Goal: Task Accomplishment & Management: Manage account settings

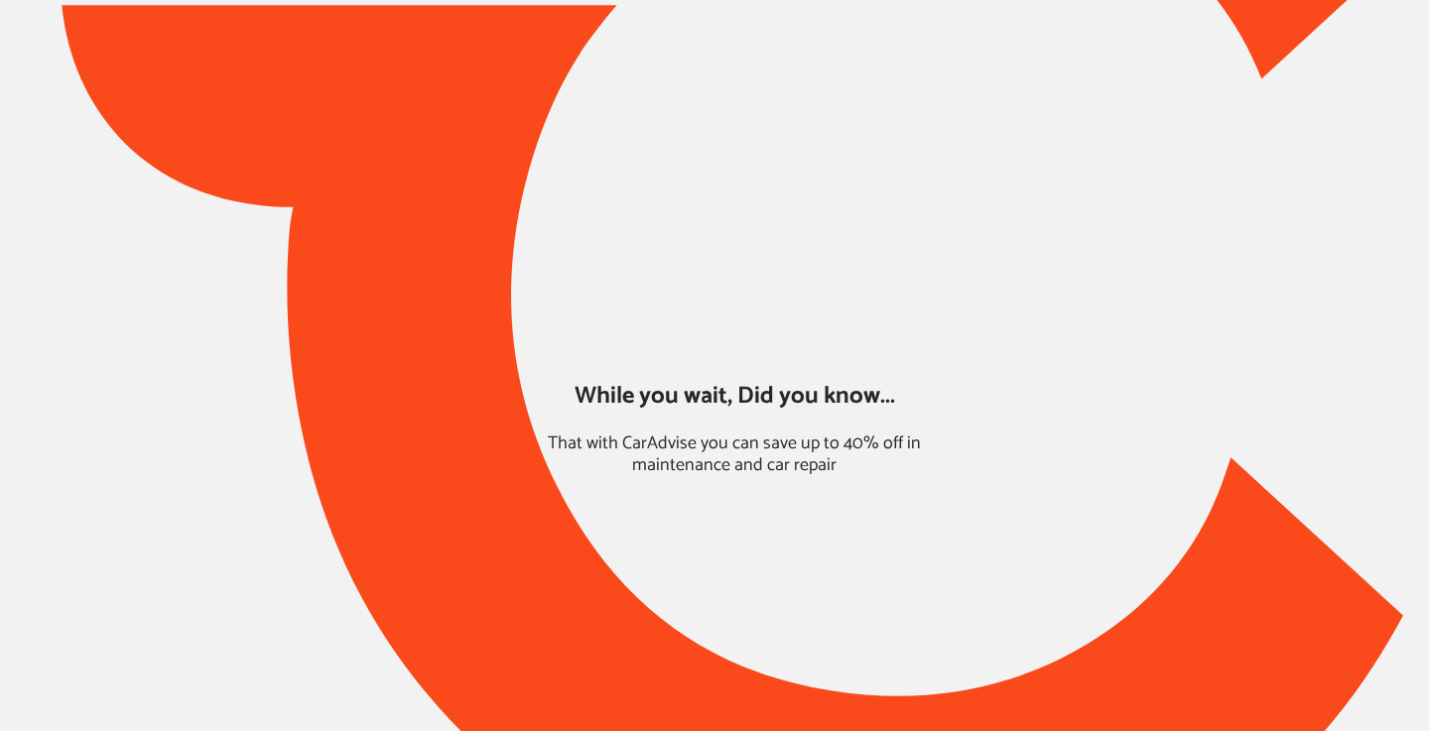
type input "*****"
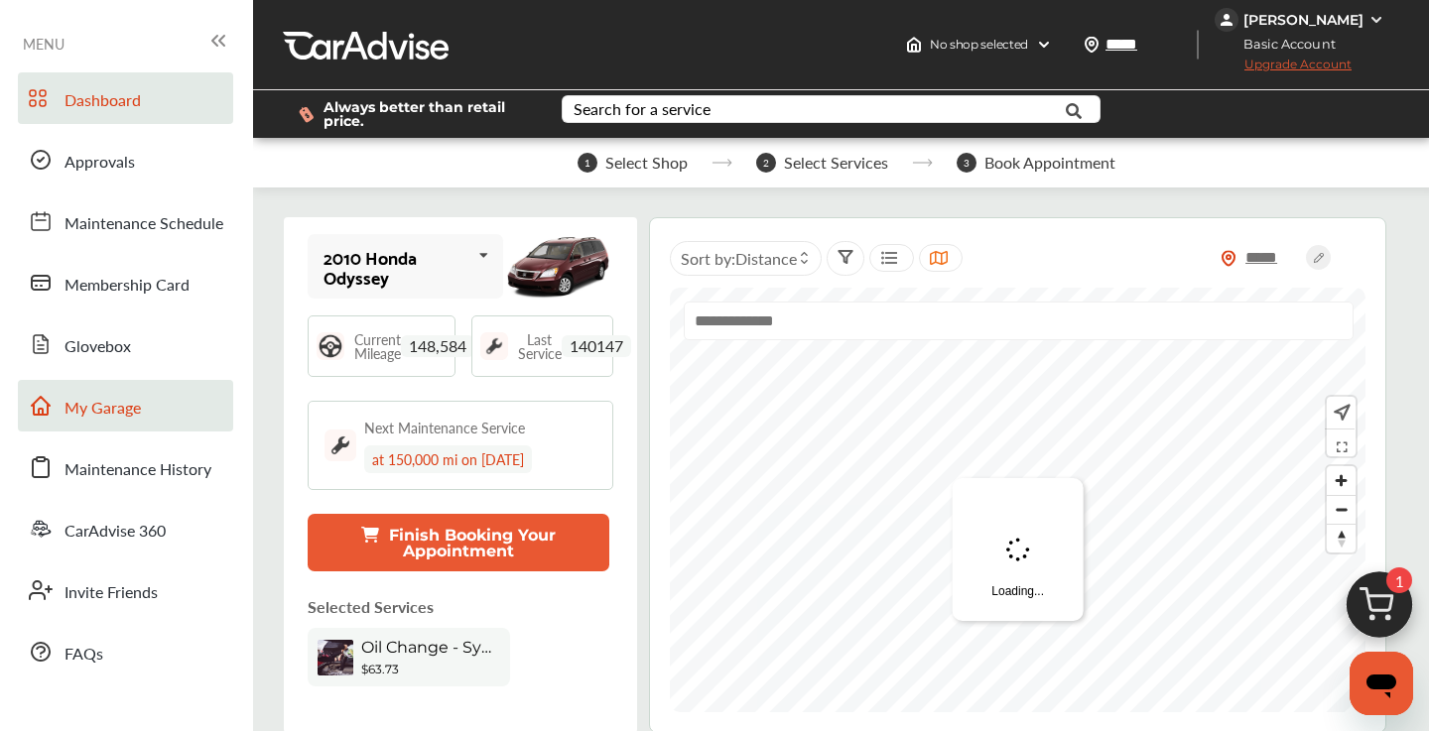
click at [97, 425] on link "My Garage" at bounding box center [125, 406] width 215 height 52
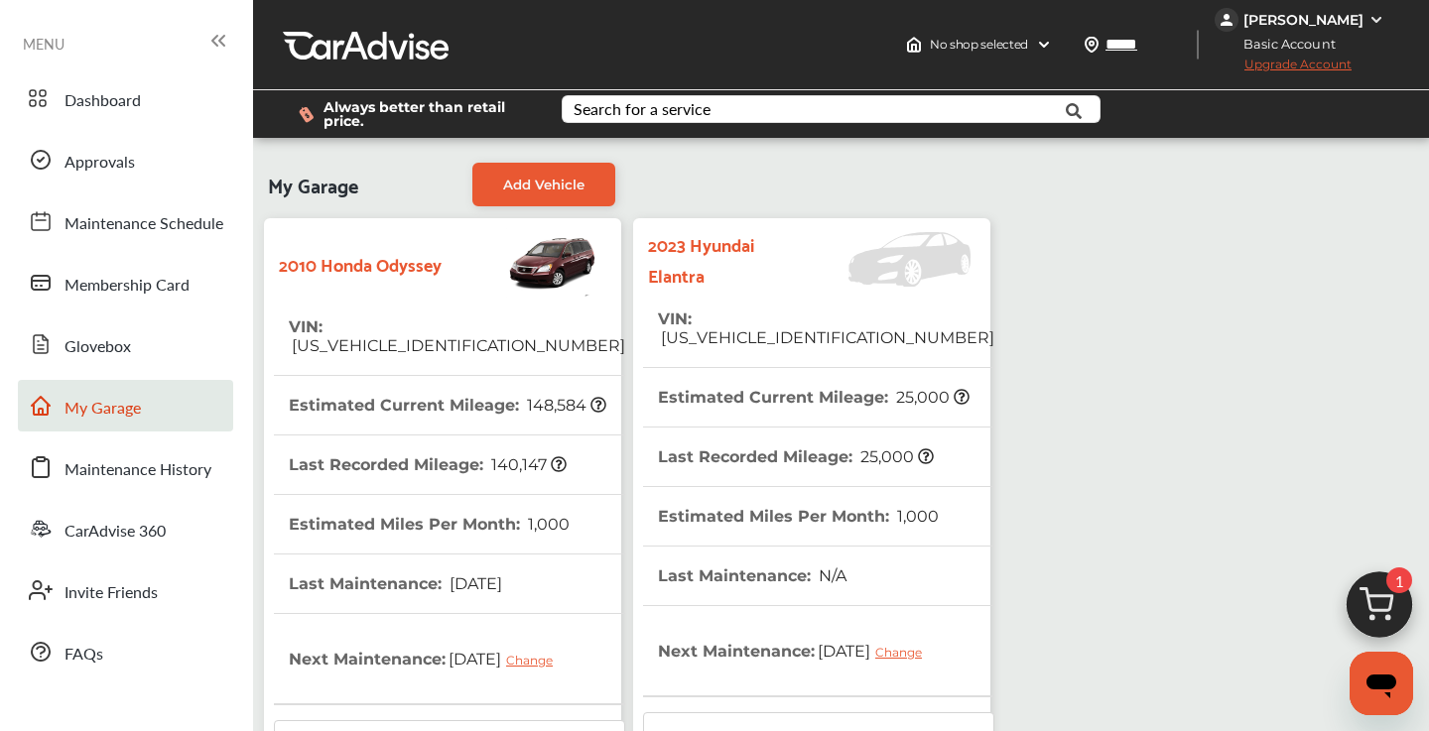
click at [932, 331] on tr "VIN : [US_VEHICLE_IDENTIFICATION_NUMBER]" at bounding box center [818, 329] width 351 height 78
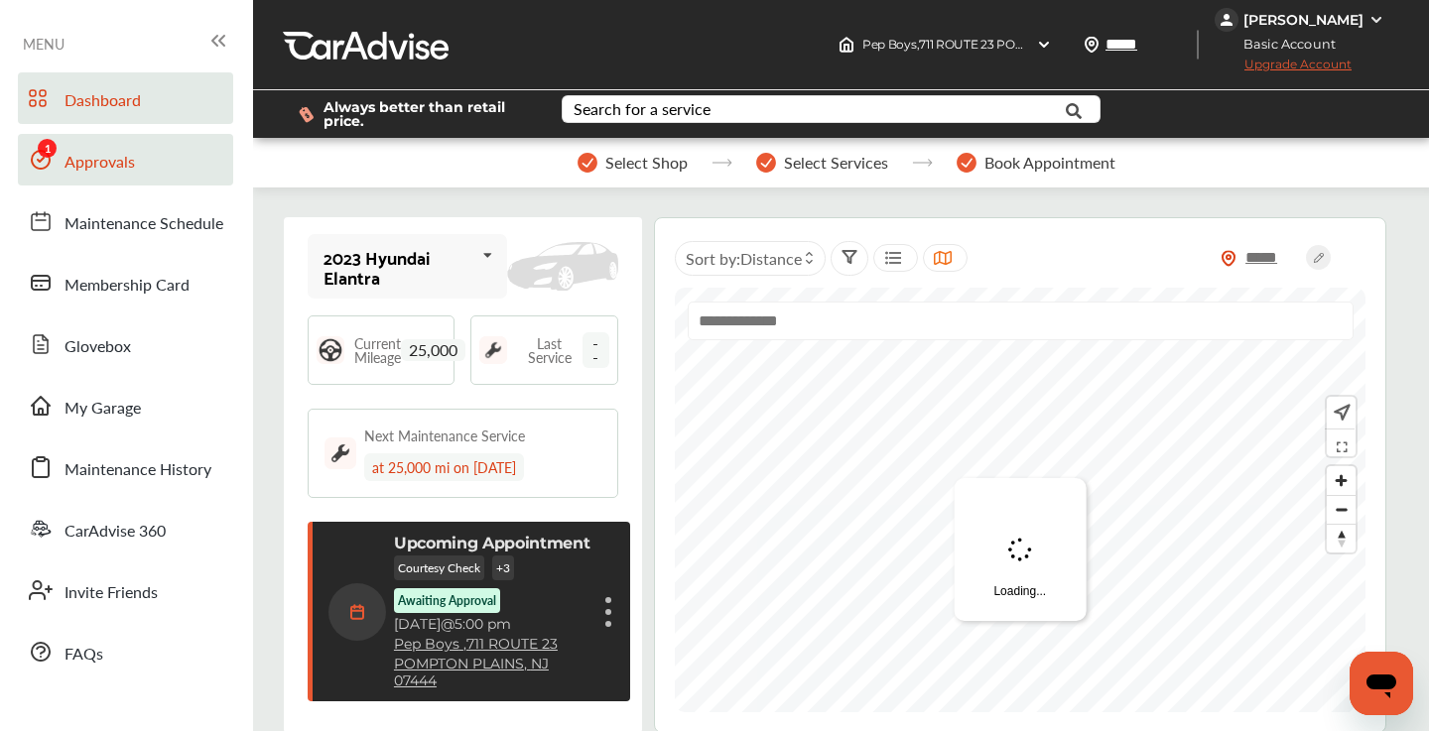
click at [108, 156] on span "Approvals" at bounding box center [100, 163] width 70 height 26
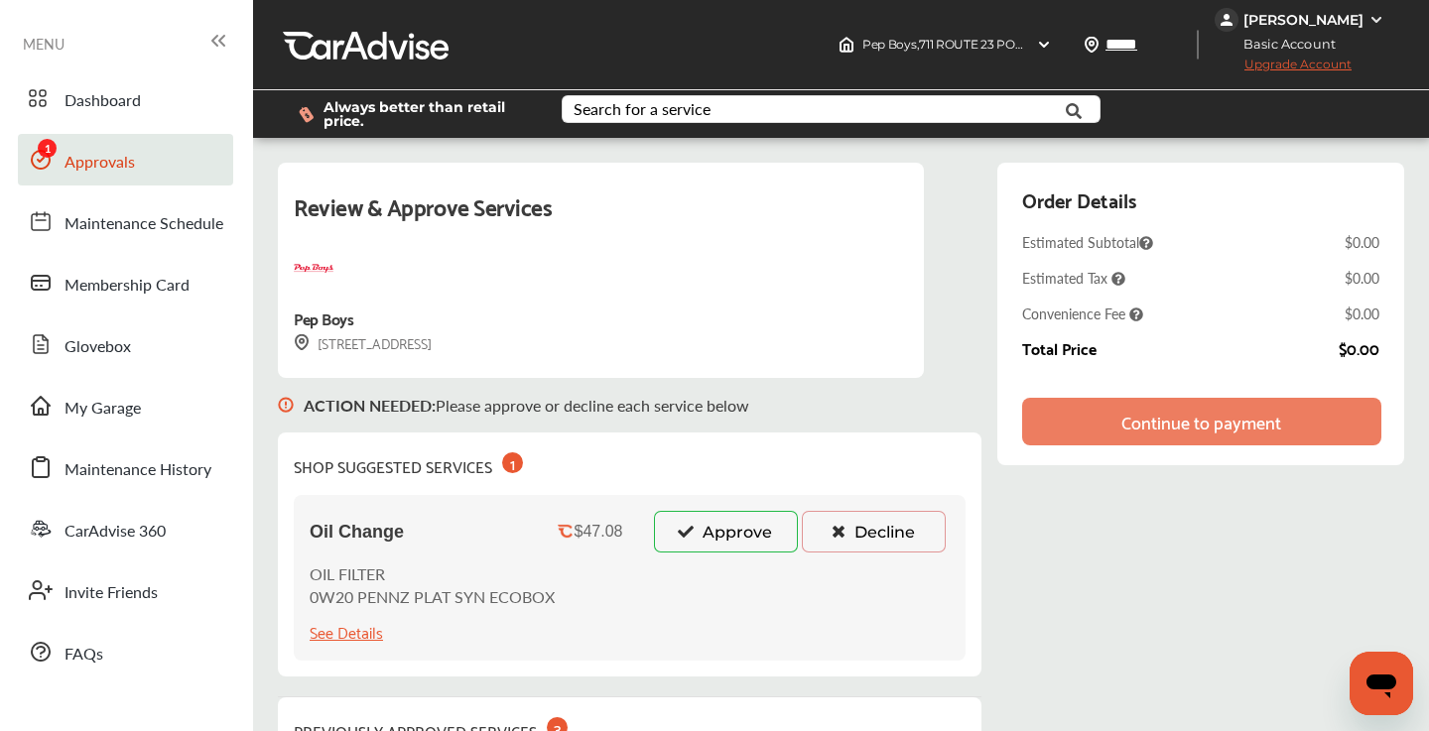
click at [752, 532] on button "Approve" at bounding box center [726, 532] width 144 height 42
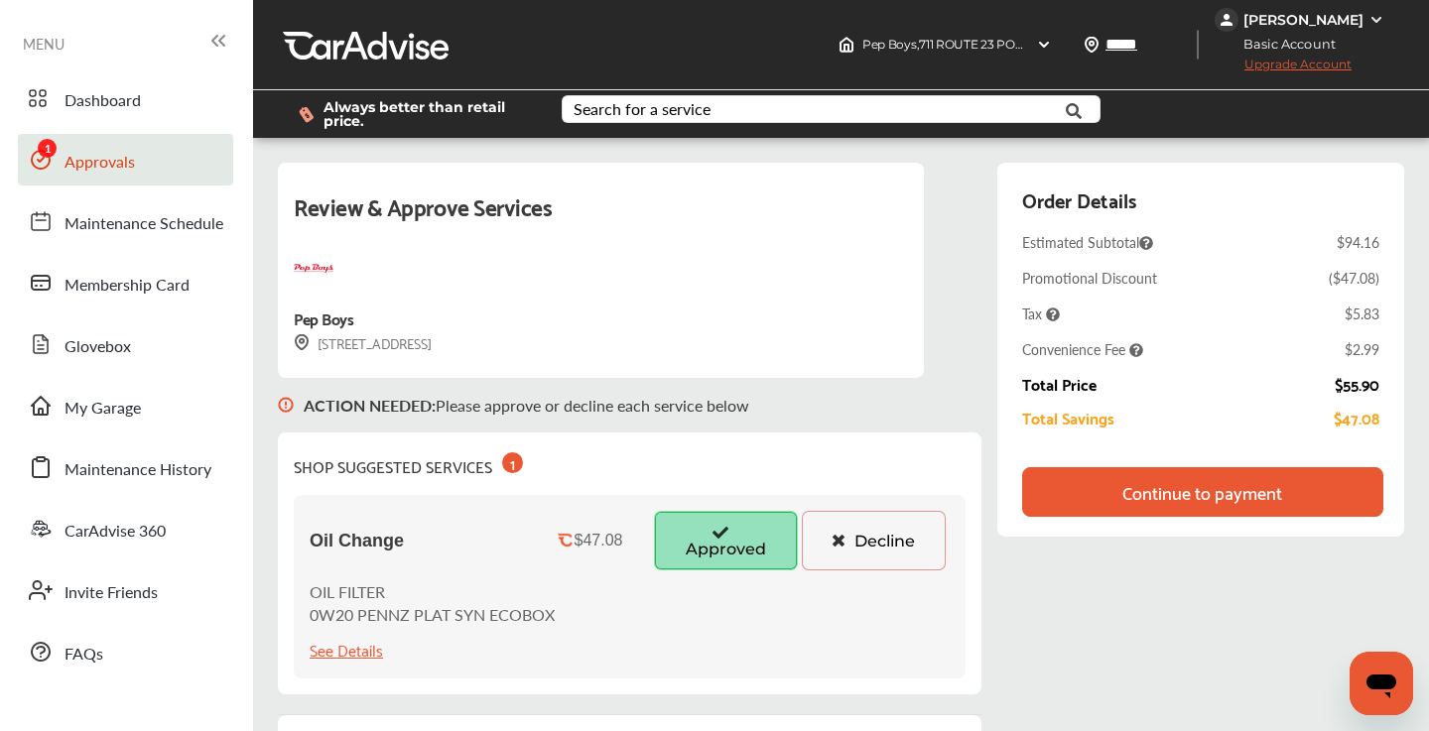
click at [1194, 497] on div "Continue to payment" at bounding box center [1203, 492] width 160 height 20
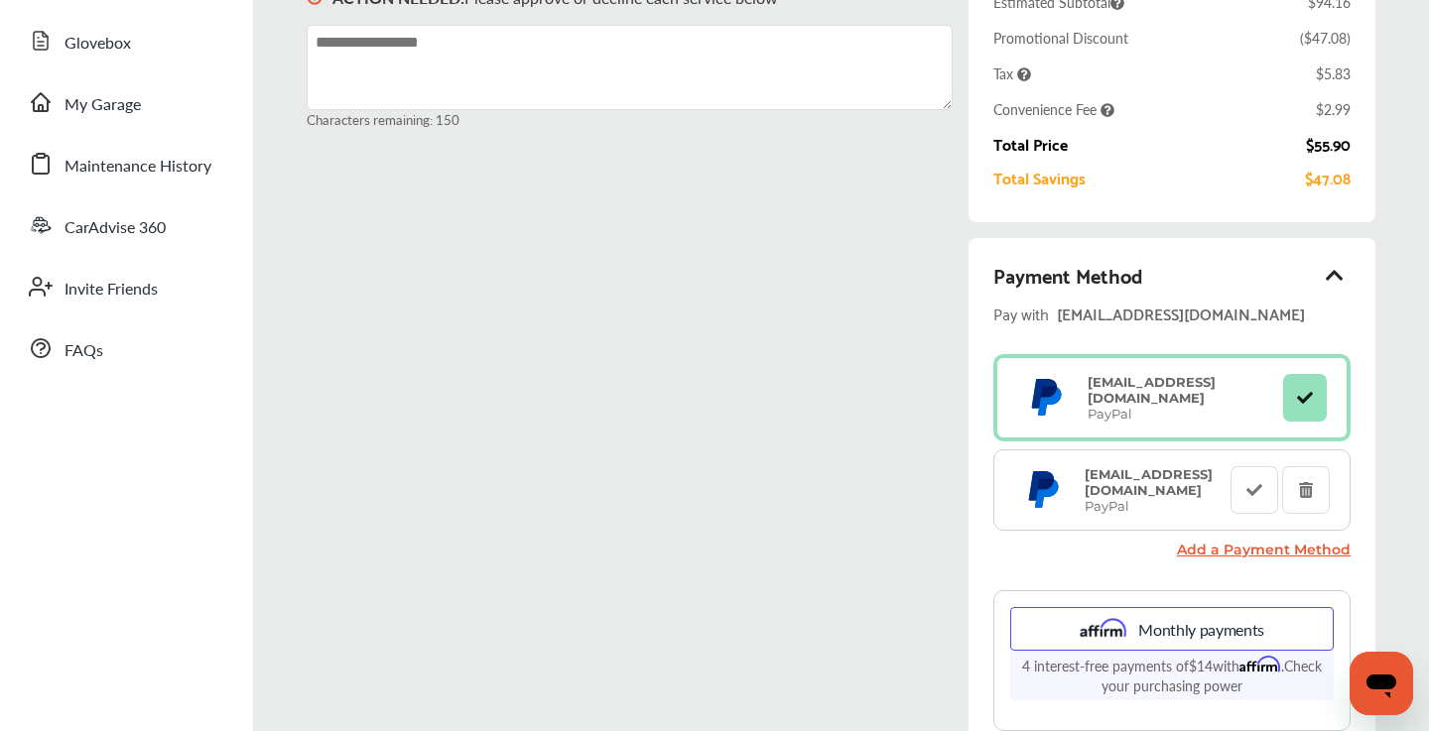
scroll to position [615, 0]
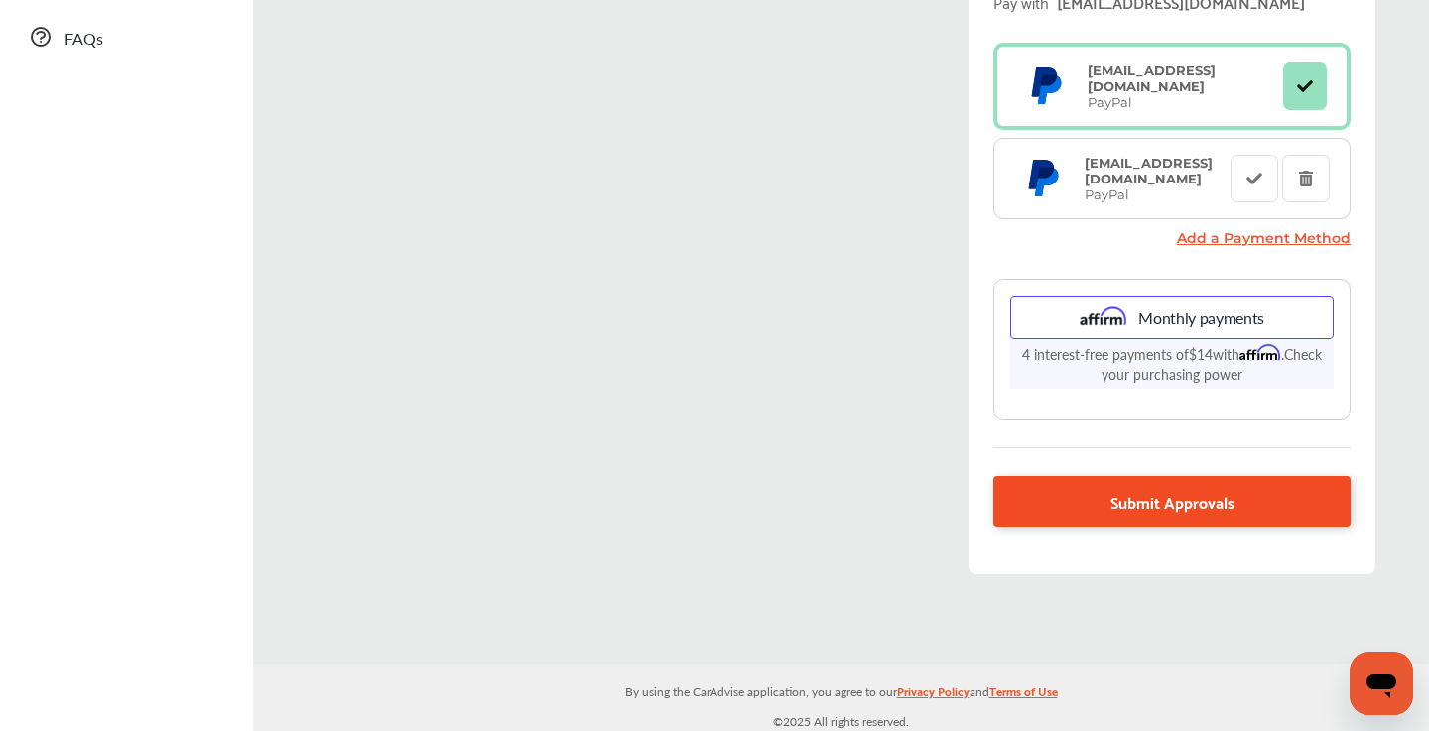
click at [1096, 476] on link "Submit Approvals" at bounding box center [1171, 501] width 357 height 51
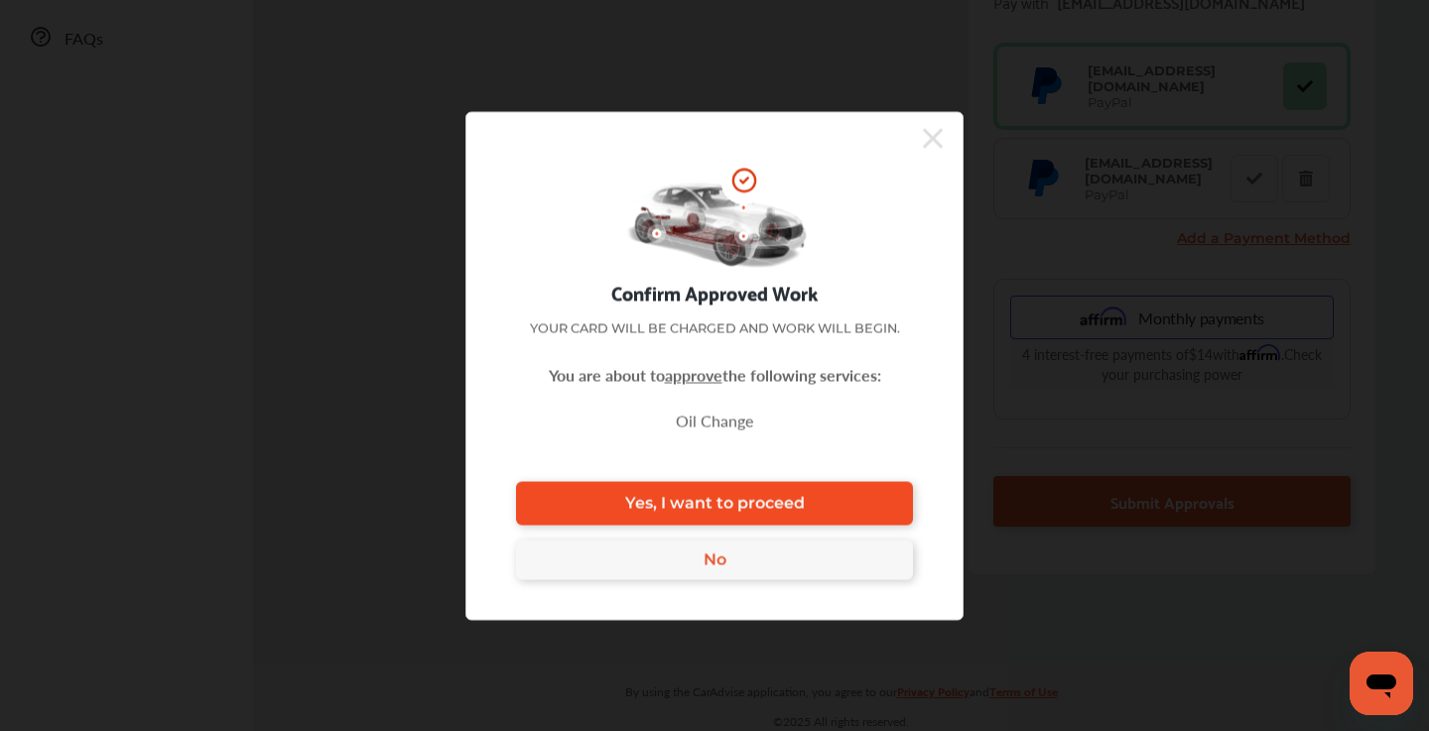
click at [749, 502] on span "Yes, I want to proceed" at bounding box center [715, 503] width 180 height 19
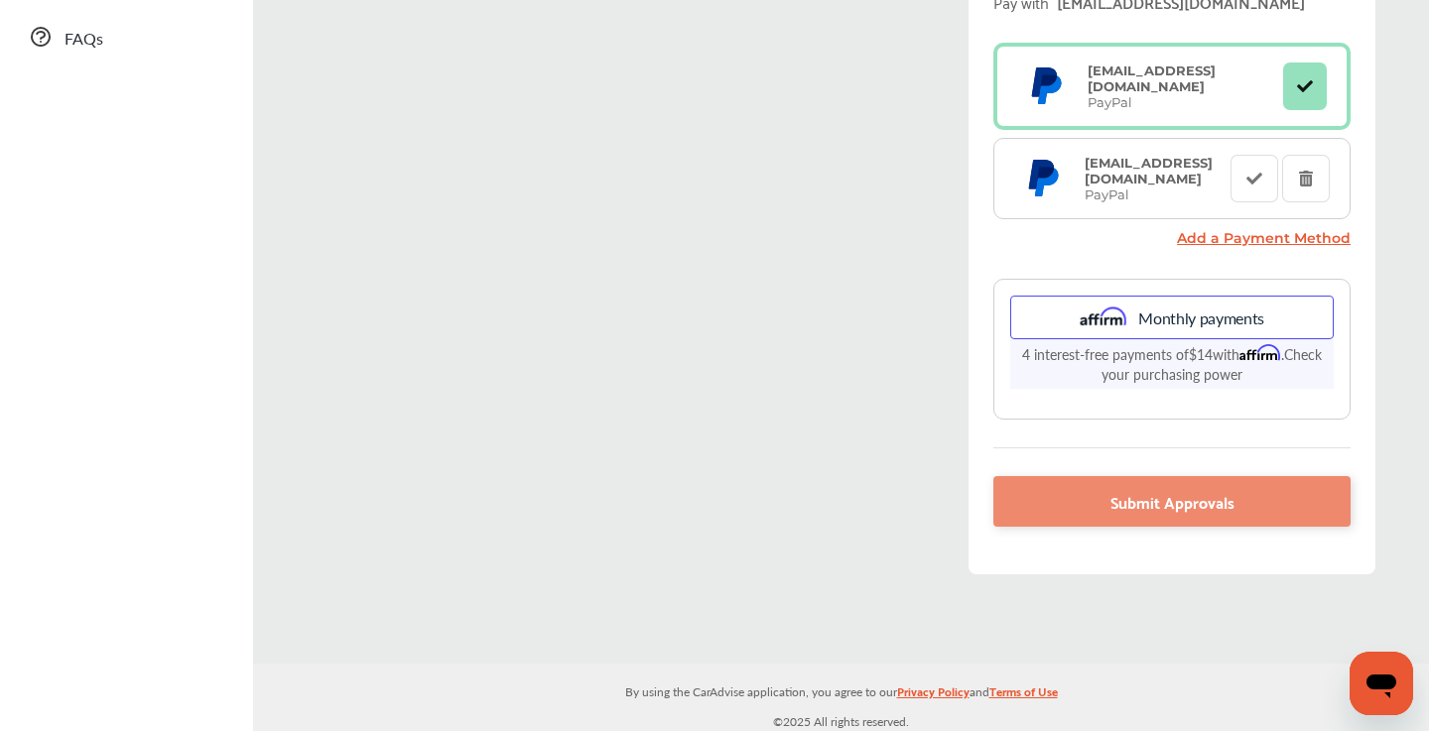
scroll to position [352, 0]
